Goal: Communication & Community: Connect with others

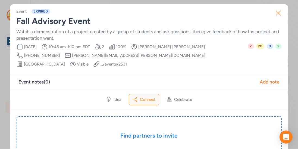
click at [280, 15] on icon "button" at bounding box center [278, 13] width 9 height 9
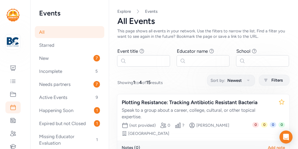
click at [280, 15] on div "Explore Events All Events This page shows all events in your network. Use the f…" at bounding box center [203, 24] width 172 height 30
click at [16, 67] on icon at bounding box center [13, 68] width 7 height 7
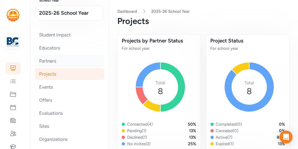
scroll to position [32, 0]
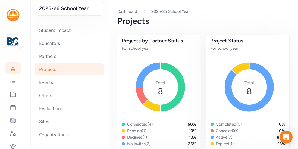
click at [47, 73] on div "Projects" at bounding box center [70, 69] width 70 height 12
click at [51, 72] on div "Projects" at bounding box center [70, 69] width 70 height 12
click at [15, 96] on icon at bounding box center [13, 94] width 7 height 7
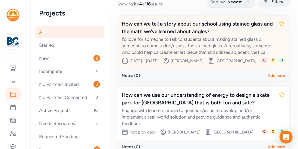
scroll to position [77, 0]
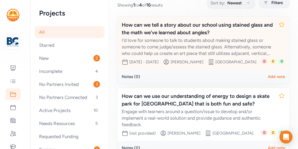
click at [169, 24] on div "How can we tell a story about our school using stained glass and the math we've…" at bounding box center [198, 28] width 152 height 15
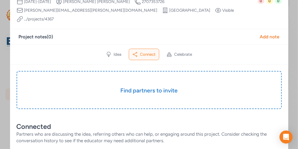
scroll to position [55, 0]
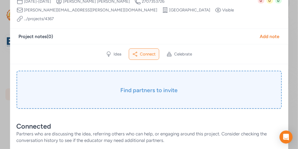
click at [153, 86] on h3 "Find partners to invite" at bounding box center [149, 90] width 238 height 8
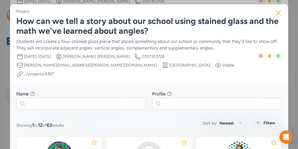
click at [279, 14] on icon "button" at bounding box center [278, 13] width 4 height 4
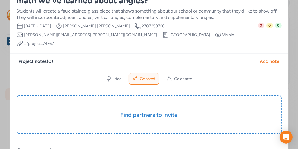
scroll to position [5, 0]
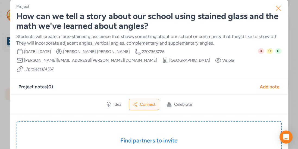
click at [279, 9] on icon "button" at bounding box center [278, 8] width 9 height 9
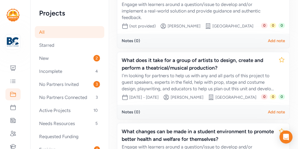
scroll to position [185, 0]
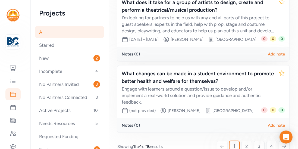
click at [200, 43] on div "Date range [DATE] - [DATE] Creator [PERSON_NAME] Site [PERSON_NAME][GEOGRAPHIC_…" at bounding box center [191, 39] width 139 height 7
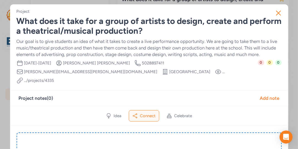
scroll to position [246, 0]
click at [279, 15] on icon "button" at bounding box center [278, 13] width 9 height 9
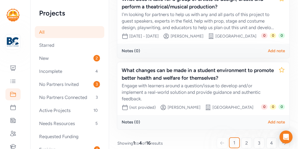
scroll to position [257, 0]
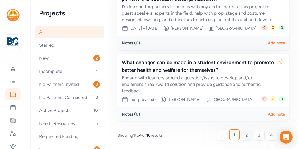
click at [247, 132] on span "2" at bounding box center [246, 135] width 3 height 7
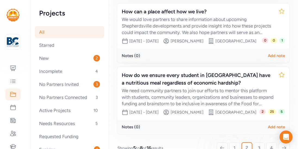
scroll to position [248, 0]
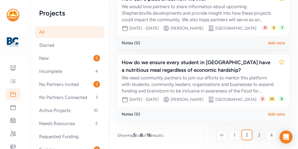
click at [256, 134] on link "3" at bounding box center [259, 135] width 11 height 11
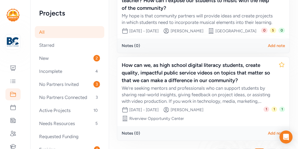
scroll to position [306, 0]
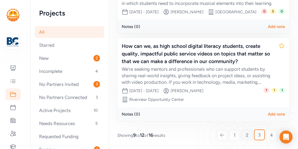
click at [247, 133] on span "2" at bounding box center [247, 135] width 3 height 7
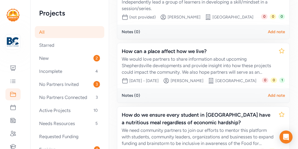
scroll to position [182, 0]
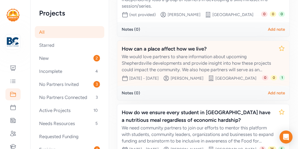
click at [158, 48] on div "How can a place affect how we live?" at bounding box center [198, 49] width 152 height 8
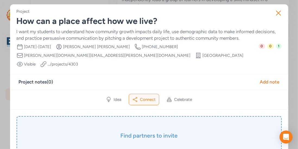
click at [139, 132] on h3 "Find partners to invite" at bounding box center [149, 136] width 238 height 8
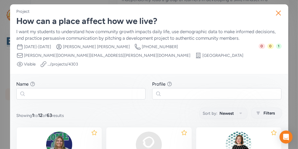
scroll to position [33, 0]
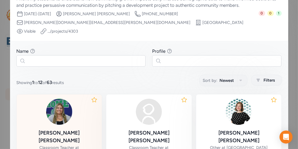
click at [71, 129] on div "[PERSON_NAME]" at bounding box center [59, 136] width 77 height 15
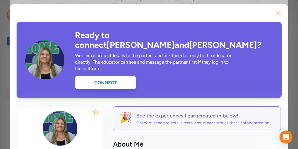
click at [277, 14] on icon "button" at bounding box center [278, 13] width 4 height 4
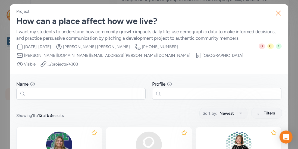
click at [274, 17] on icon "button" at bounding box center [278, 13] width 9 height 9
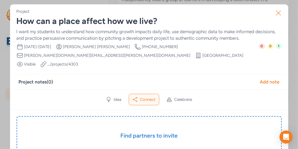
click at [278, 16] on icon "button" at bounding box center [278, 13] width 9 height 9
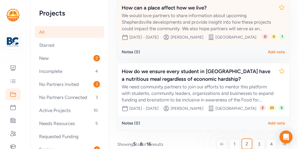
scroll to position [248, 0]
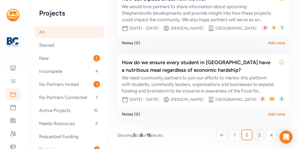
click at [255, 134] on link "3" at bounding box center [259, 135] width 11 height 11
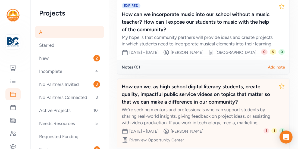
scroll to position [306, 0]
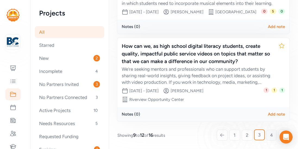
click at [269, 136] on link "4" at bounding box center [271, 135] width 11 height 11
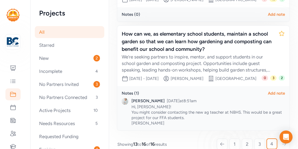
scroll to position [340, 0]
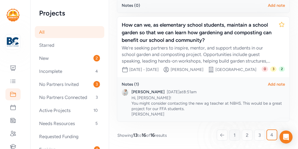
click at [231, 133] on link "1" at bounding box center [234, 135] width 11 height 11
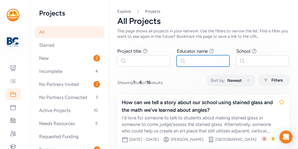
click at [193, 63] on input "text" at bounding box center [203, 60] width 53 height 11
type input "b"
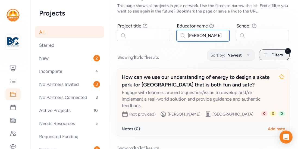
scroll to position [29, 0]
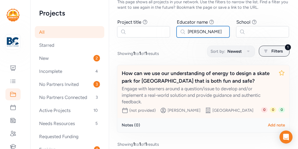
type input "[PERSON_NAME]"
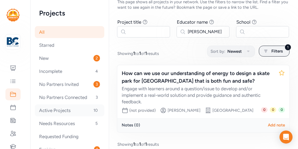
click at [79, 108] on div "Active Projects 10" at bounding box center [70, 110] width 70 height 12
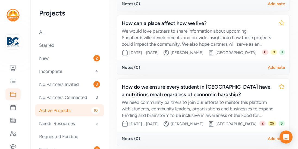
scroll to position [207, 0]
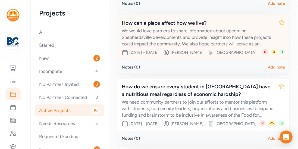
click at [189, 27] on div "How can a place affect how we live?" at bounding box center [198, 23] width 152 height 8
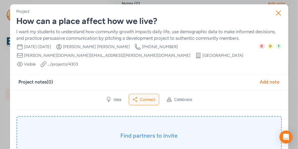
click at [140, 120] on div "Find partners to invite" at bounding box center [149, 135] width 265 height 38
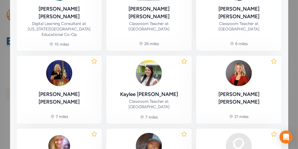
scroll to position [271, 0]
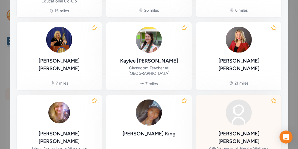
click at [233, 130] on div "[PERSON_NAME]" at bounding box center [238, 137] width 77 height 15
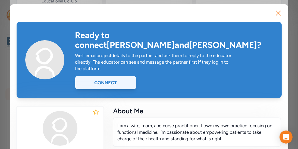
click at [114, 76] on div "Connect" at bounding box center [105, 82] width 61 height 13
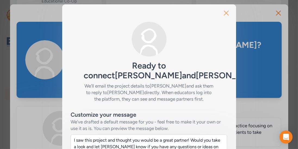
click at [226, 12] on icon "button" at bounding box center [226, 13] width 9 height 9
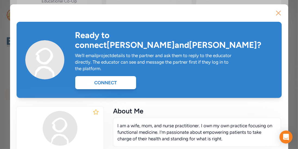
click at [278, 17] on icon "button" at bounding box center [278, 13] width 9 height 9
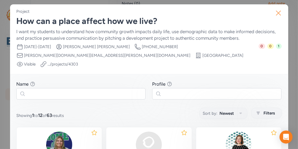
click at [279, 14] on icon "button" at bounding box center [278, 13] width 9 height 9
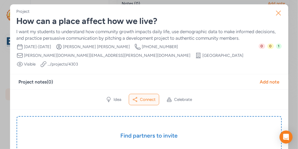
click at [275, 12] on icon "button" at bounding box center [278, 13] width 9 height 9
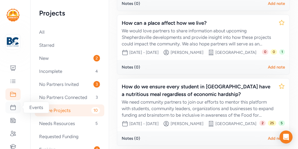
click at [15, 107] on icon at bounding box center [13, 107] width 7 height 7
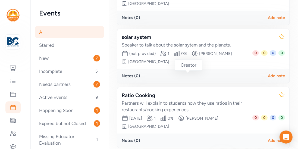
scroll to position [220, 0]
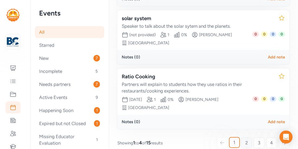
click at [244, 137] on link "2" at bounding box center [246, 142] width 11 height 11
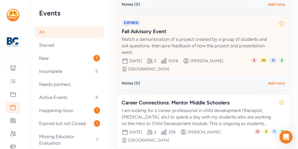
scroll to position [240, 0]
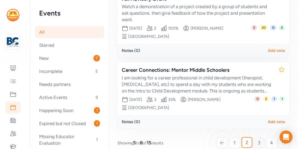
click at [258, 139] on span "3" at bounding box center [259, 142] width 2 height 7
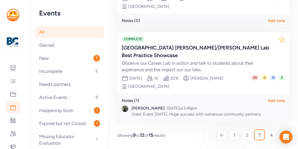
scroll to position [294, 0]
click at [269, 133] on link "4" at bounding box center [271, 135] width 11 height 11
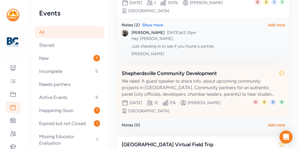
scroll to position [130, 0]
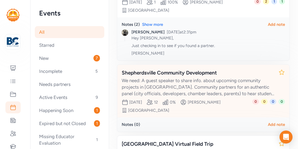
click at [172, 73] on div "Shepherdsville Community Development" at bounding box center [198, 73] width 152 height 8
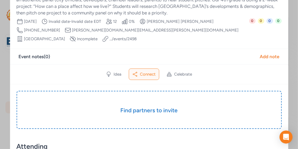
scroll to position [39, 0]
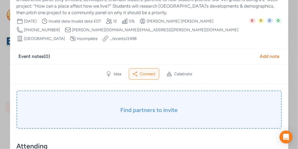
click at [157, 106] on h3 "Find partners to invite" at bounding box center [149, 110] width 238 height 8
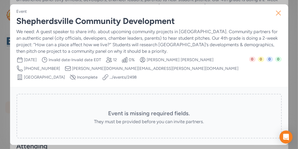
click at [279, 12] on icon "button" at bounding box center [278, 13] width 4 height 4
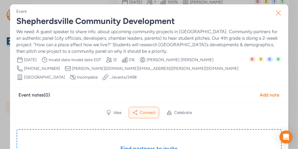
click at [279, 13] on icon "button" at bounding box center [278, 13] width 9 height 9
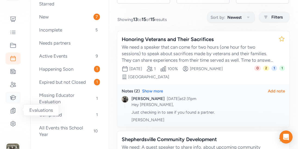
scroll to position [49, 0]
click at [12, 30] on icon at bounding box center [13, 31] width 5 height 3
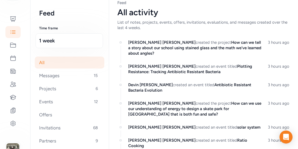
scroll to position [9, 0]
click at [65, 73] on div "Messages 15" at bounding box center [70, 76] width 70 height 12
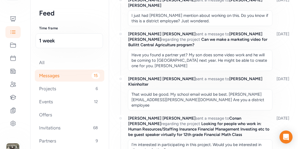
scroll to position [93, 0]
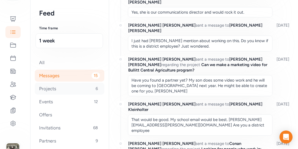
click at [56, 86] on div "Projects 6" at bounding box center [70, 89] width 70 height 12
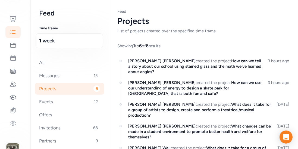
click at [47, 91] on div "Projects 6" at bounding box center [70, 89] width 70 height 12
click at [42, 104] on div "Events 12" at bounding box center [70, 102] width 70 height 12
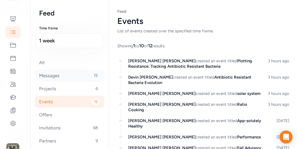
click at [52, 77] on div "Messages 15" at bounding box center [70, 76] width 70 height 12
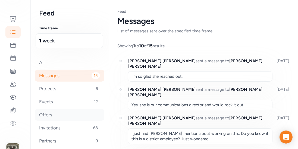
click at [46, 110] on div "Offers" at bounding box center [70, 115] width 70 height 12
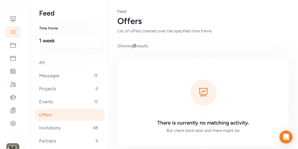
scroll to position [21, 0]
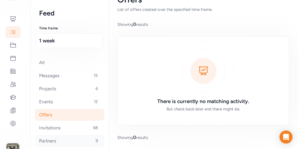
click at [53, 138] on div "Partners 9" at bounding box center [70, 141] width 70 height 12
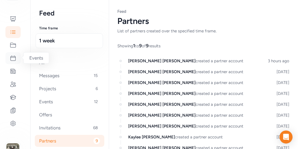
click at [13, 60] on icon at bounding box center [13, 58] width 5 height 5
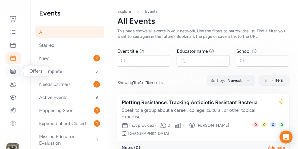
click at [12, 69] on icon at bounding box center [13, 71] width 7 height 7
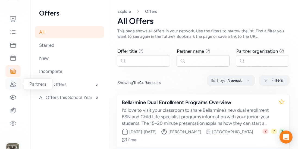
click at [15, 85] on icon at bounding box center [13, 84] width 7 height 7
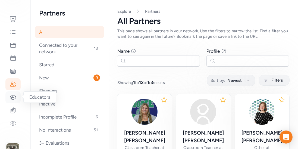
click at [12, 96] on icon at bounding box center [13, 97] width 6 height 5
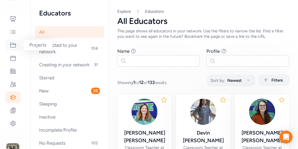
click at [14, 42] on icon at bounding box center [13, 45] width 7 height 7
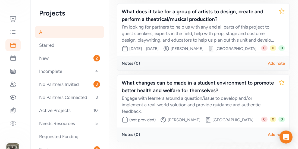
scroll to position [257, 0]
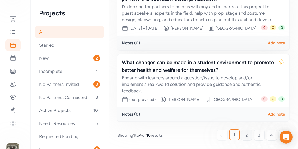
click at [245, 134] on link "2" at bounding box center [246, 135] width 11 height 11
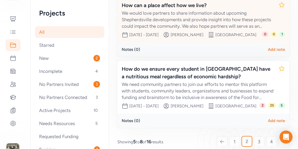
scroll to position [248, 0]
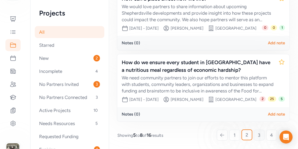
click at [261, 134] on link "3" at bounding box center [259, 135] width 11 height 11
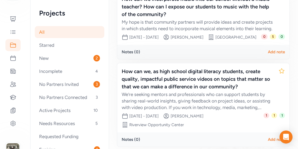
scroll to position [306, 0]
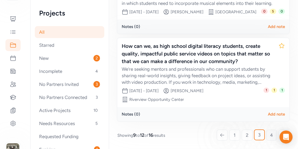
click at [269, 132] on link "4" at bounding box center [271, 135] width 11 height 11
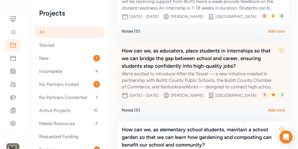
scroll to position [203, 0]
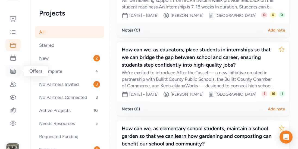
click at [14, 69] on icon at bounding box center [13, 71] width 7 height 7
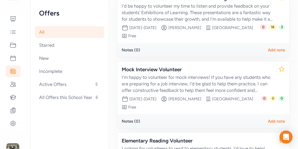
scroll to position [246, 0]
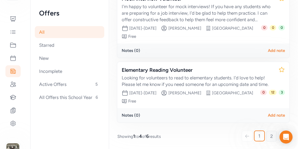
click at [270, 132] on link "2" at bounding box center [271, 136] width 11 height 11
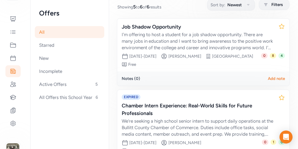
scroll to position [74, 0]
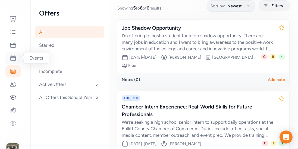
click at [12, 60] on icon at bounding box center [13, 58] width 7 height 7
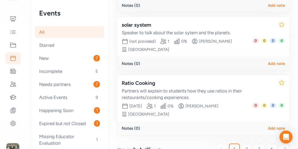
scroll to position [220, 0]
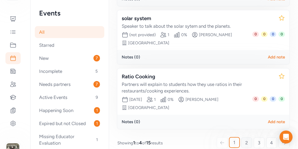
click at [245, 137] on link "2" at bounding box center [246, 142] width 11 height 11
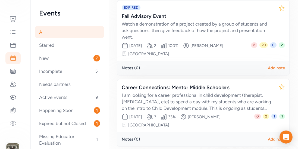
scroll to position [240, 0]
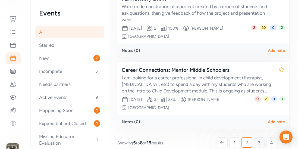
click at [259, 139] on span "3" at bounding box center [259, 142] width 2 height 7
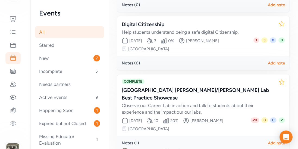
scroll to position [294, 0]
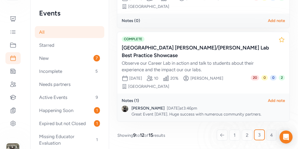
click at [268, 133] on link "4" at bounding box center [271, 135] width 11 height 11
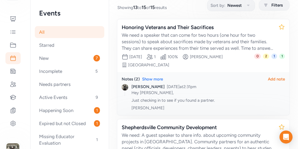
scroll to position [74, 0]
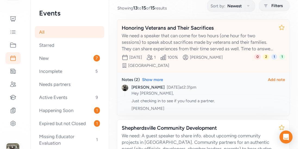
click at [183, 26] on div "Honoring Veterans and Their Sacrifices" at bounding box center [198, 28] width 152 height 8
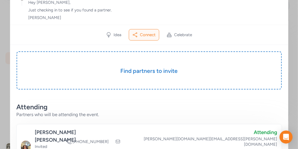
scroll to position [100, 0]
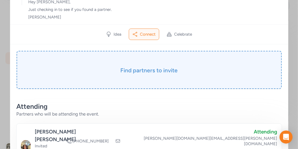
click at [151, 67] on h3 "Find partners to invite" at bounding box center [149, 71] width 238 height 8
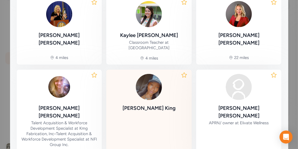
scroll to position [311, 0]
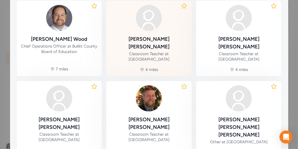
scroll to position [311, 0]
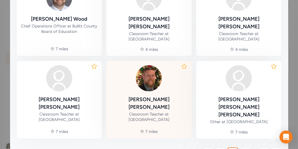
click at [152, 96] on div "[PERSON_NAME]" at bounding box center [149, 103] width 77 height 15
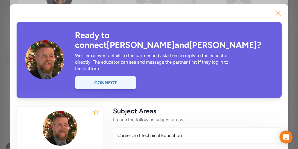
click at [121, 76] on div "Connect" at bounding box center [105, 82] width 61 height 13
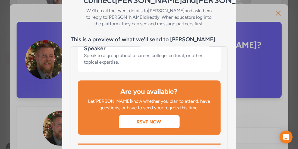
scroll to position [109, 0]
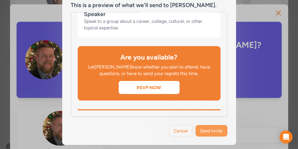
click at [215, 130] on span "Send invite" at bounding box center [211, 130] width 23 height 7
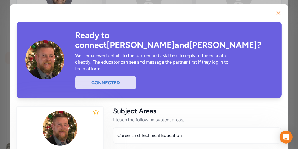
click at [280, 15] on icon "button" at bounding box center [278, 13] width 9 height 9
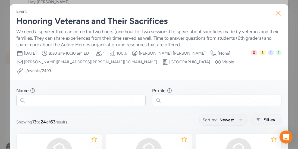
click at [277, 15] on icon "button" at bounding box center [278, 13] width 9 height 9
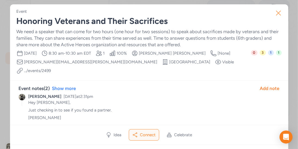
click at [277, 12] on icon "button" at bounding box center [278, 13] width 9 height 9
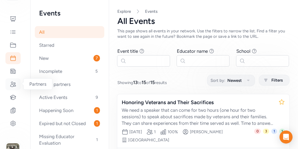
click at [12, 86] on icon at bounding box center [13, 84] width 7 height 7
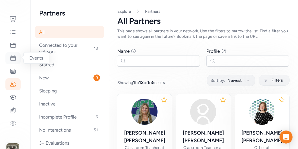
click at [14, 59] on icon at bounding box center [13, 58] width 7 height 7
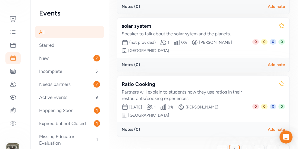
scroll to position [220, 0]
